Goal: Check status: Check status

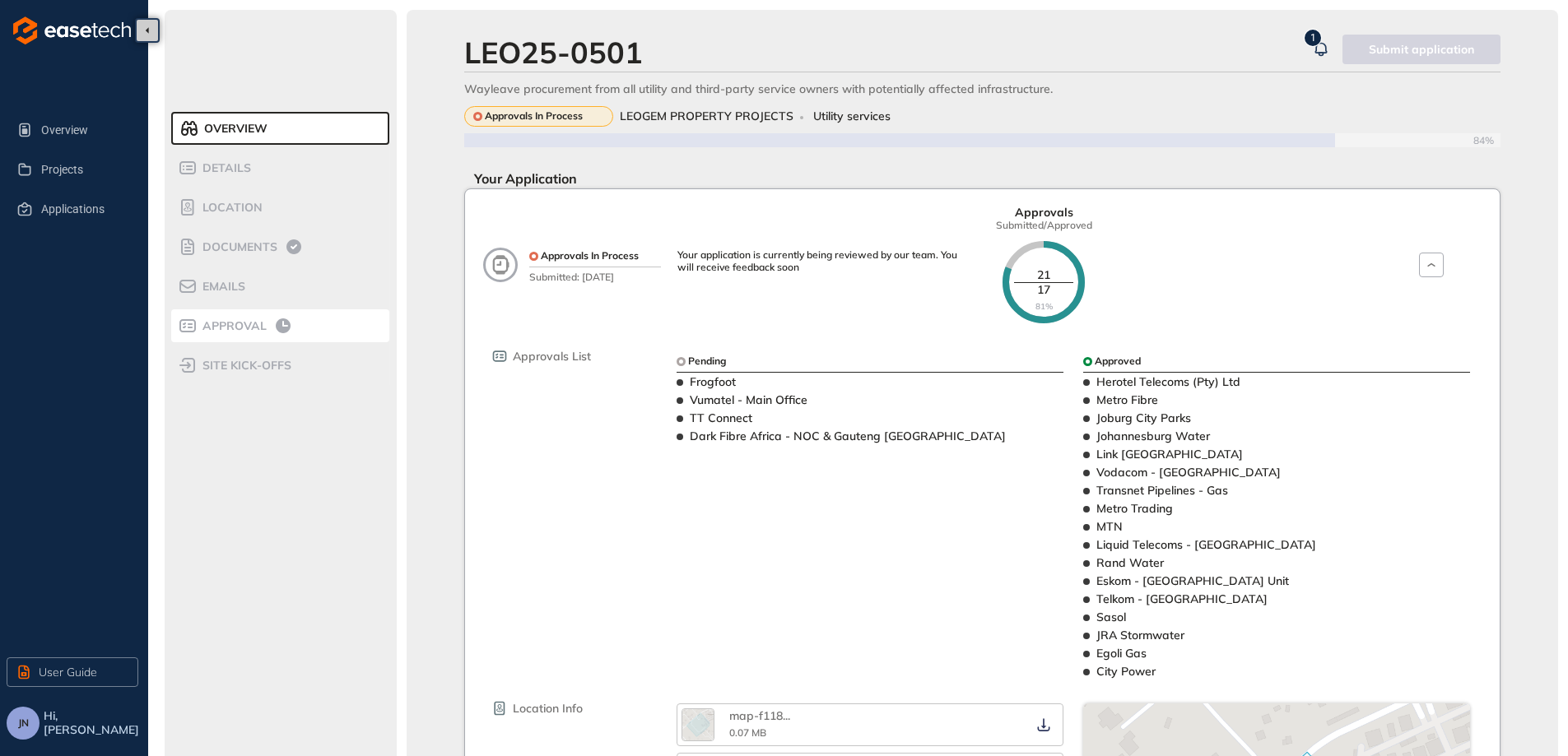
click at [263, 323] on span "Approval" at bounding box center [232, 326] width 69 height 14
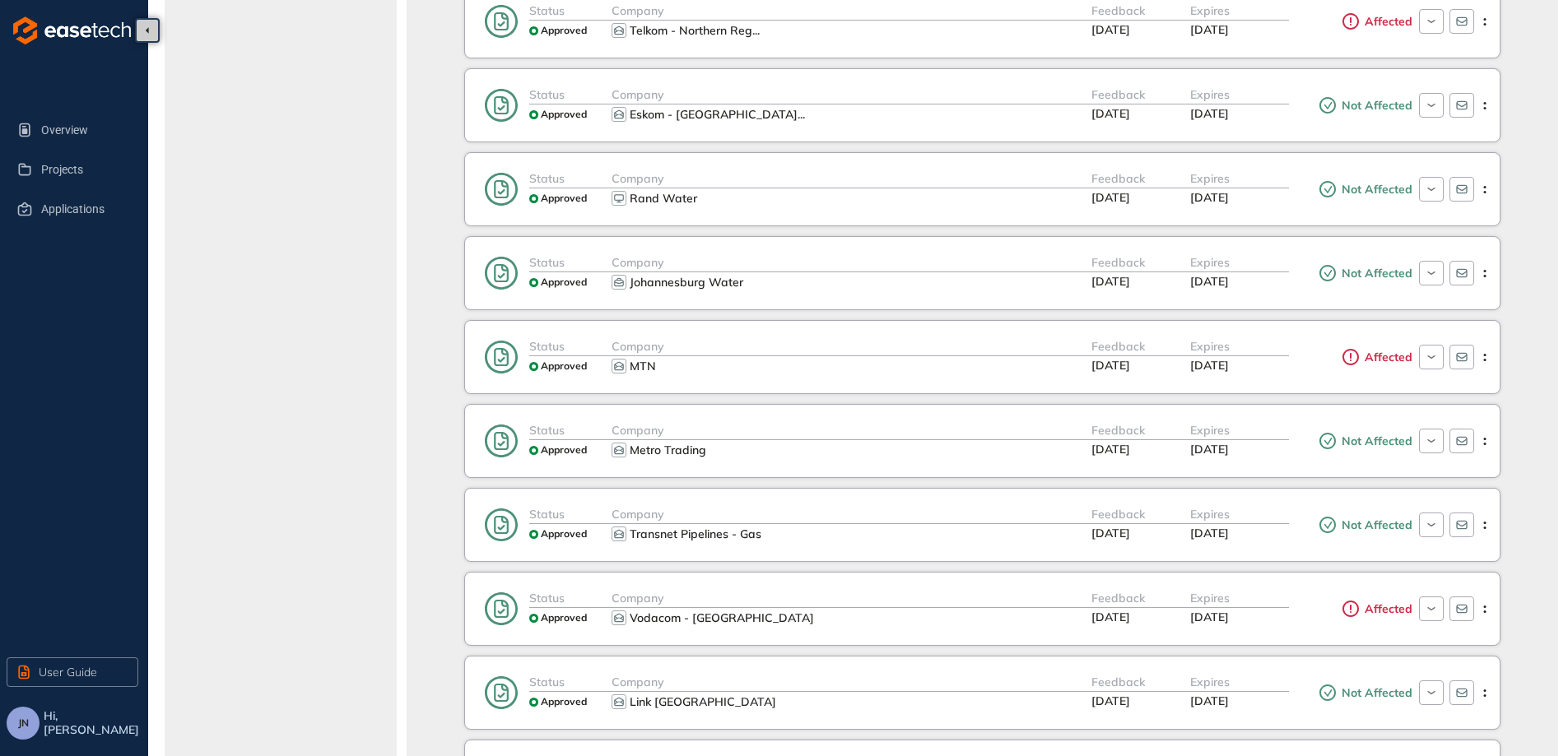
scroll to position [740, 0]
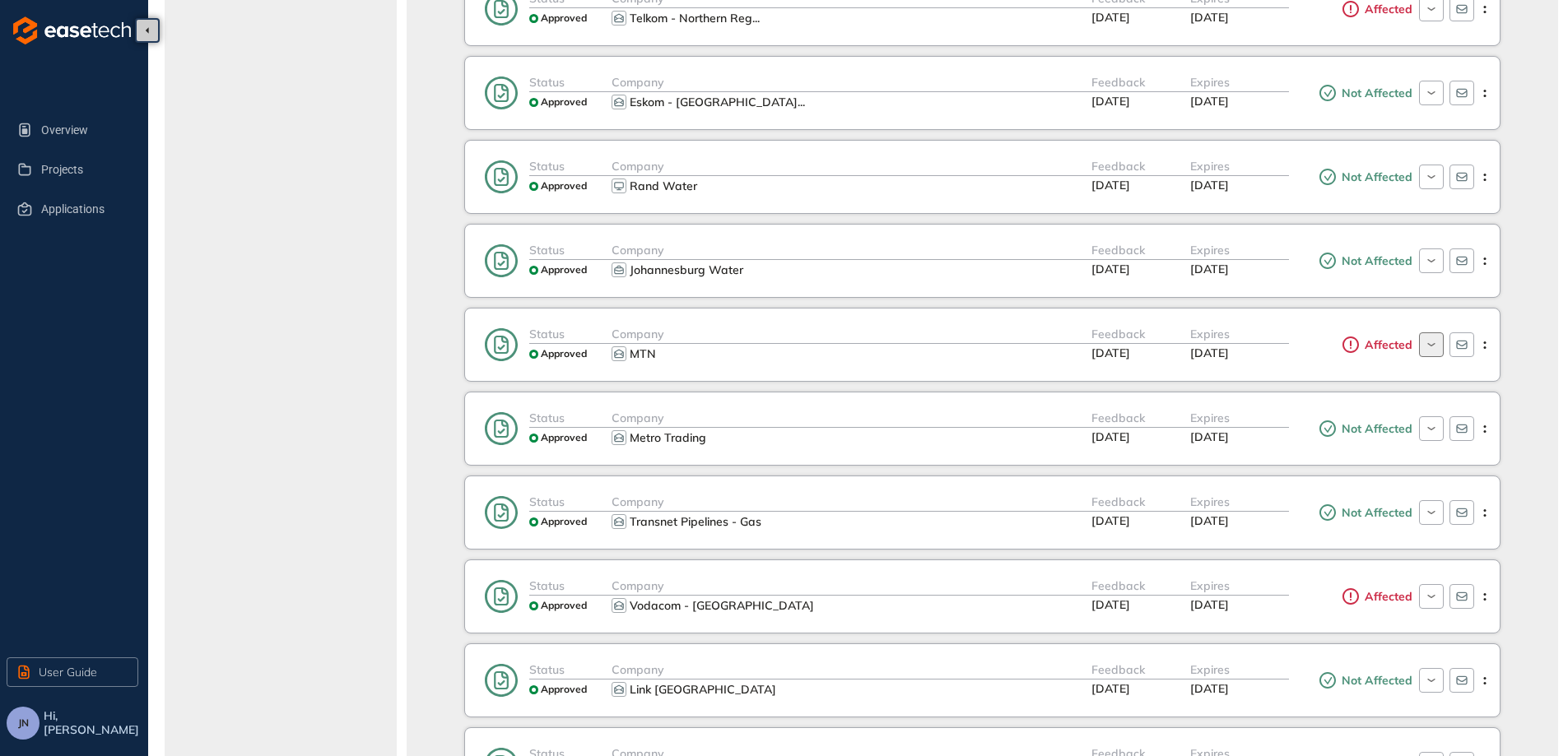
click at [1438, 340] on icon "button" at bounding box center [1430, 345] width 16 height 13
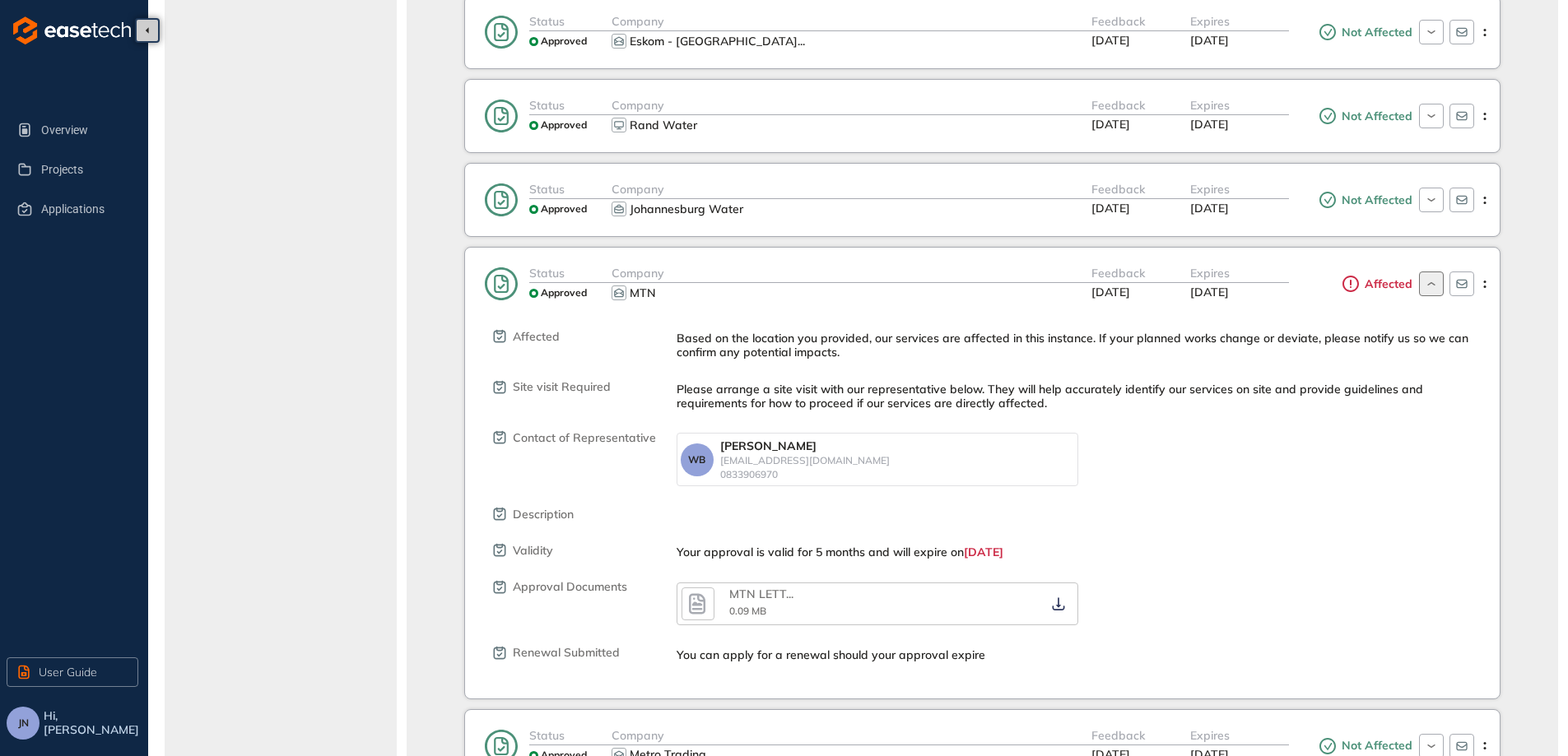
scroll to position [905, 0]
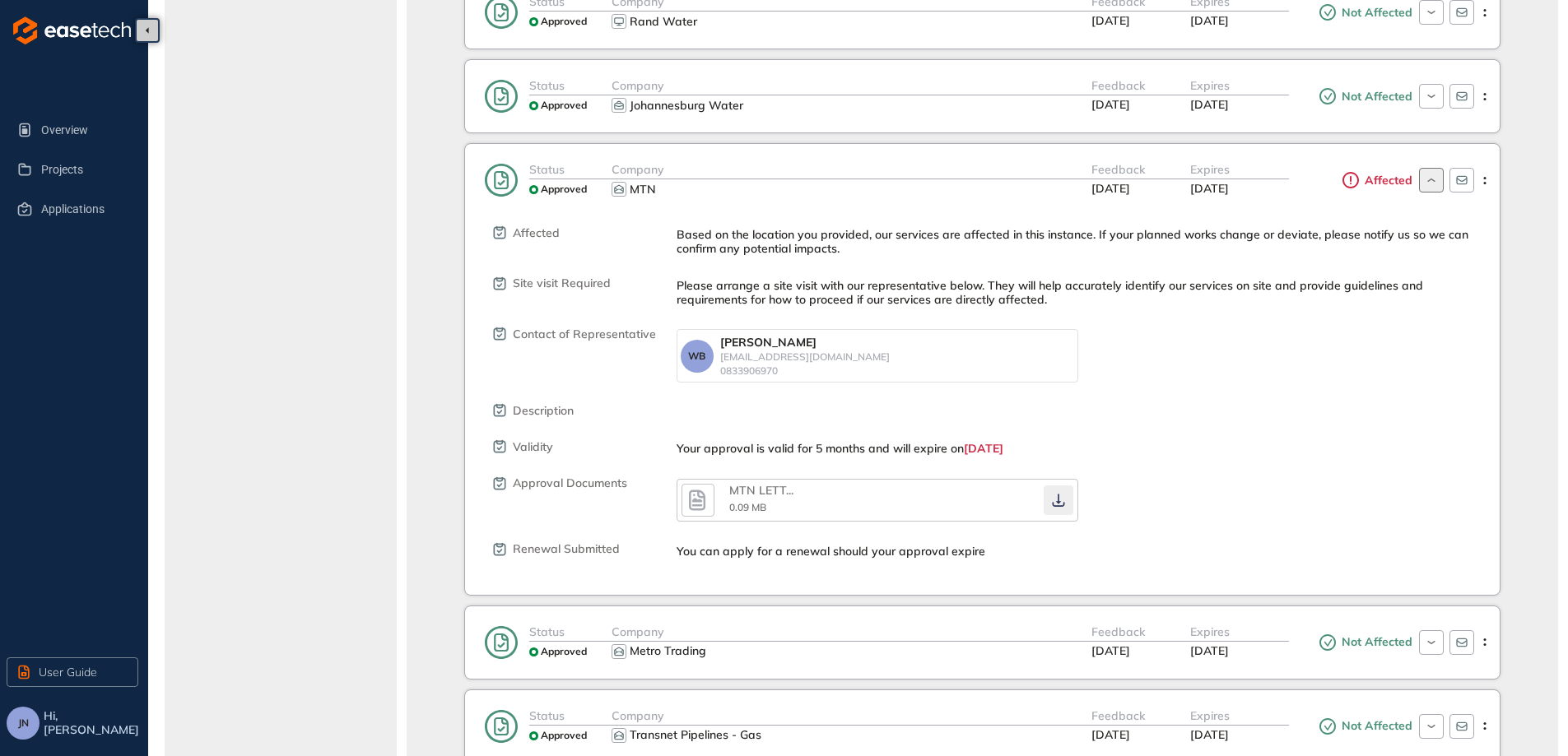
click at [1059, 498] on icon "button" at bounding box center [1058, 500] width 16 height 13
click at [1294, 431] on div "Affected Based on the location you provided, our services are affected in this …" at bounding box center [995, 379] width 1010 height 358
click at [1433, 194] on div at bounding box center [1453, 180] width 82 height 40
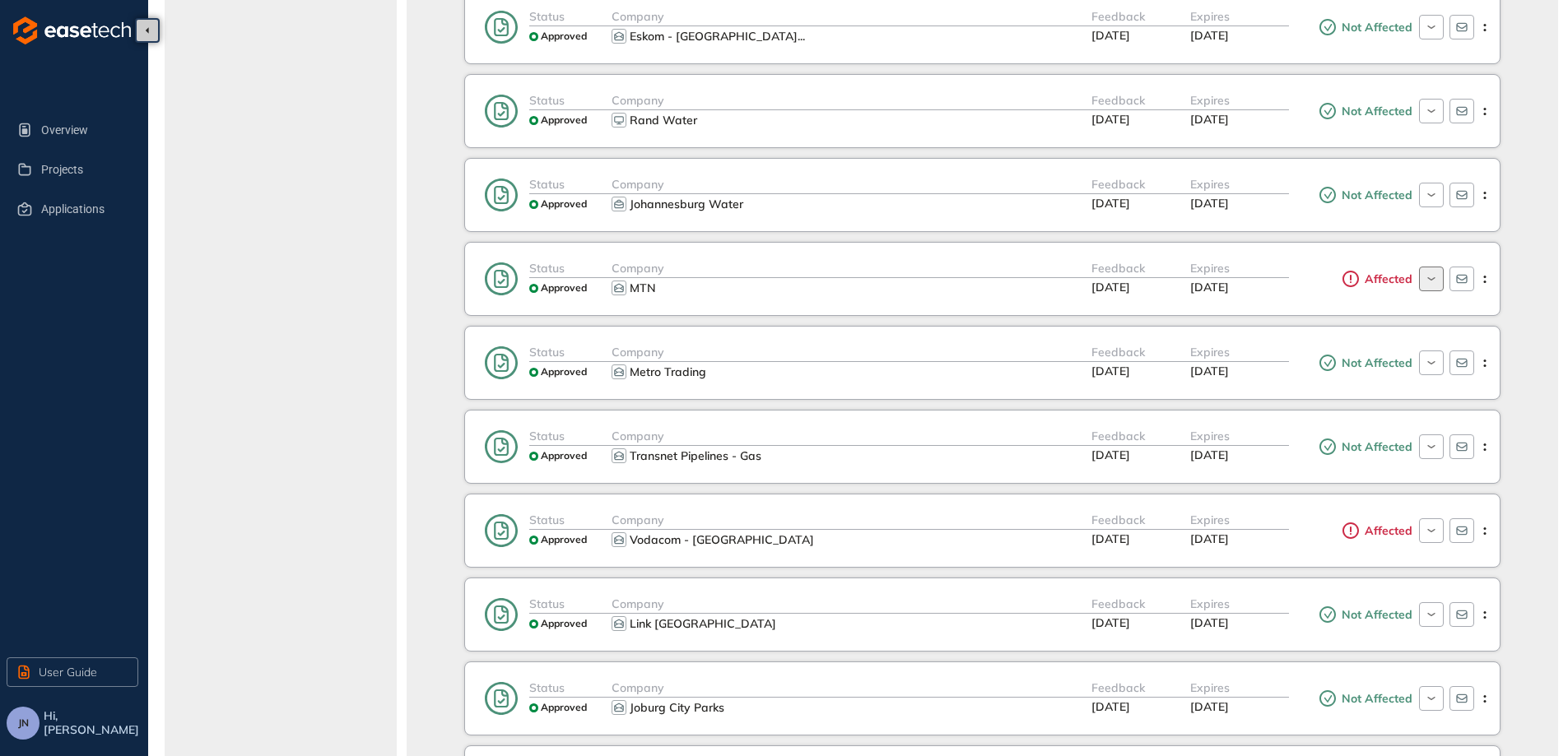
scroll to position [576, 0]
